Goal: Task Accomplishment & Management: Use online tool/utility

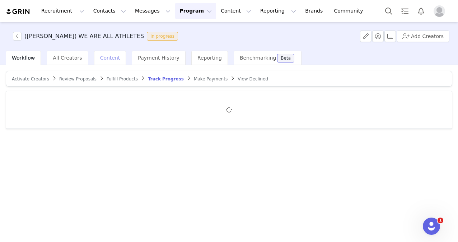
click at [108, 59] on span "Content" at bounding box center [110, 58] width 20 height 6
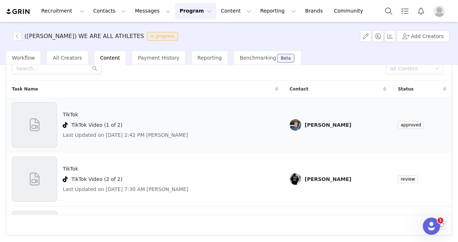
scroll to position [7, 0]
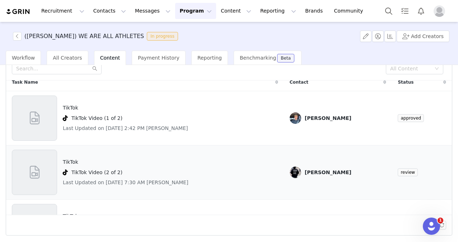
click at [109, 162] on h4 "TikTok" at bounding box center [126, 162] width 126 height 8
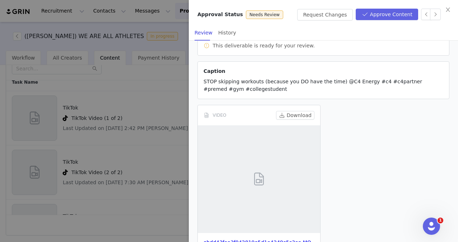
scroll to position [87, 0]
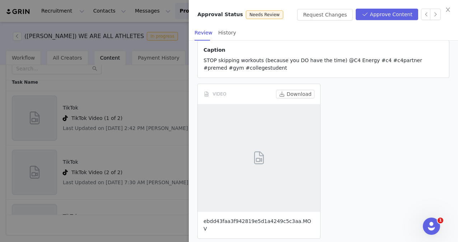
click at [259, 220] on link "ebdd43faa3f942819e5d1a4249c5c3aa.MOV" at bounding box center [257, 224] width 108 height 13
click at [435, 118] on div "VIDEO Download ebdd43faa3f942819e5d1a4249c5c3aa.MOV" at bounding box center [322, 161] width 257 height 161
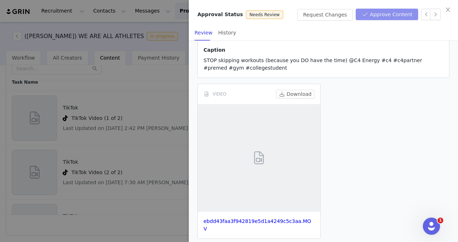
click at [401, 11] on button "Approve Content" at bounding box center [386, 14] width 62 height 11
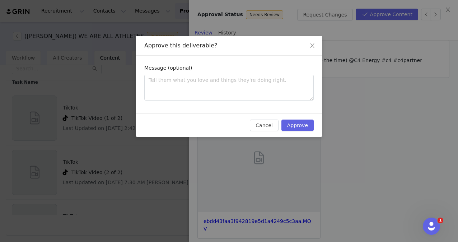
click at [189, 105] on div "Message (optional)" at bounding box center [229, 85] width 186 height 58
click at [187, 82] on textarea at bounding box center [228, 88] width 169 height 26
type textarea "G"
type textarea "Go"
type textarea "God"
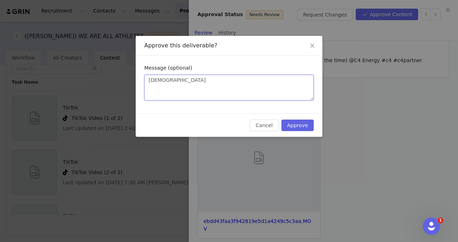
type textarea "Go"
type textarea "Goo"
type textarea "Good"
type textarea "Good t"
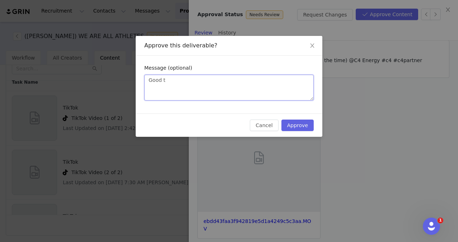
type textarea "Good to"
type textarea "Good to p"
type textarea "Good to po"
type textarea "Good to pos"
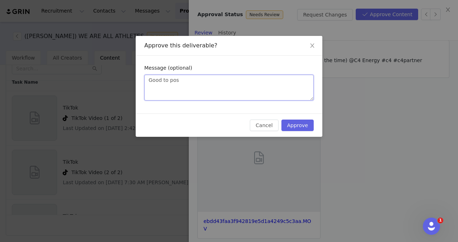
type textarea "Good to post"
type textarea "Good to post!"
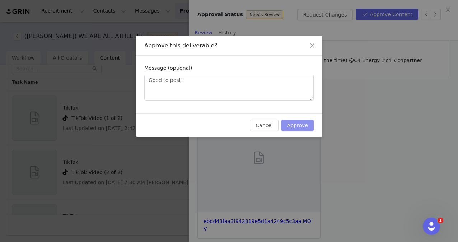
click at [302, 126] on button "Approve" at bounding box center [297, 124] width 32 height 11
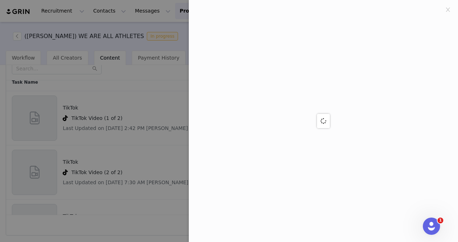
scroll to position [0, 0]
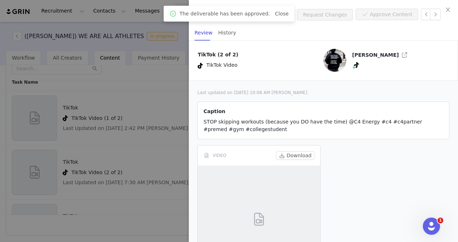
click at [157, 90] on div at bounding box center [229, 121] width 458 height 242
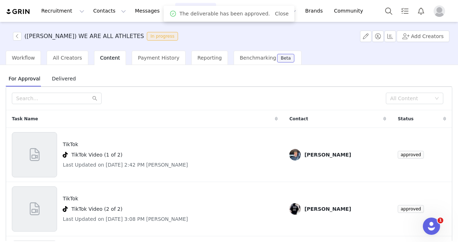
click at [64, 75] on span "Delivered" at bounding box center [64, 78] width 30 height 11
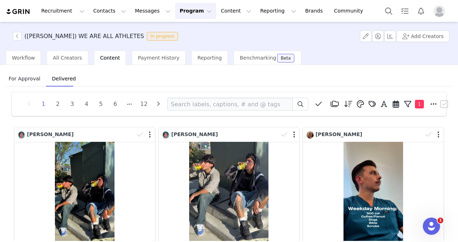
click at [29, 79] on span "For Approval" at bounding box center [24, 78] width 37 height 11
